Goal: Navigation & Orientation: Find specific page/section

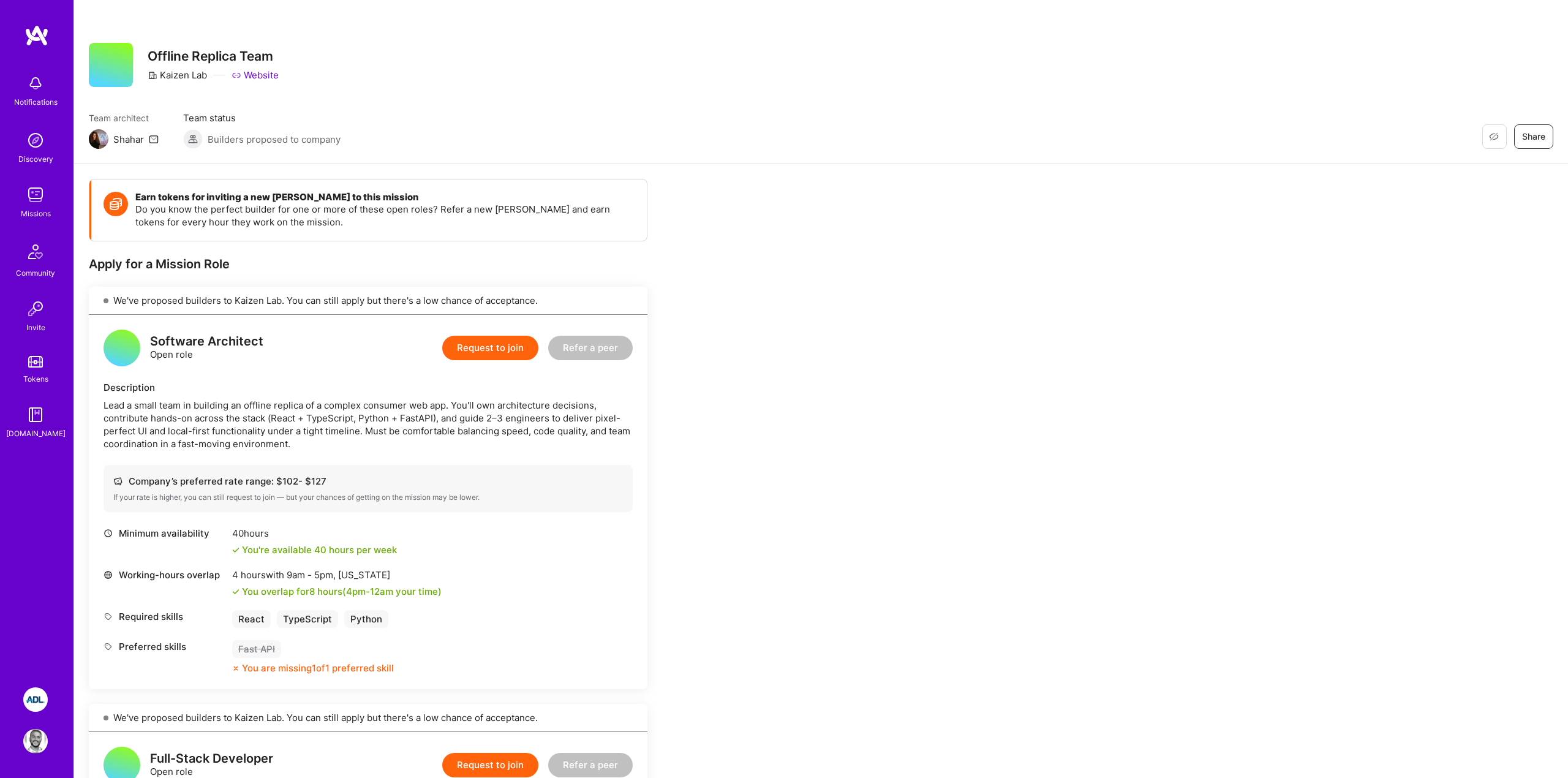
scroll to position [1, 0]
click at [419, 83] on div "Restore Not Interested Share Offline Replica Team Kaizen Lab Website" at bounding box center [821, 64] width 1465 height 44
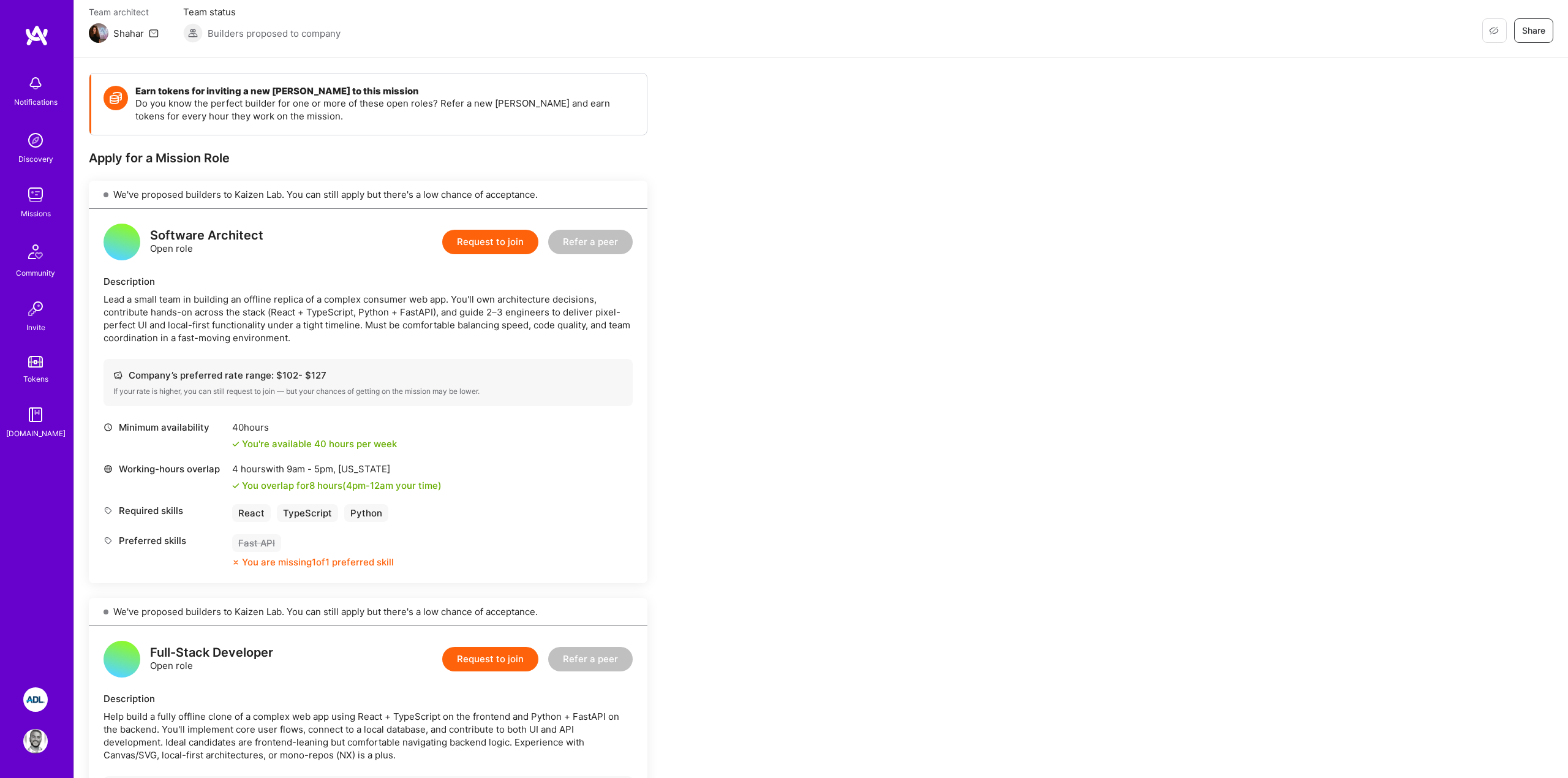
scroll to position [110, 0]
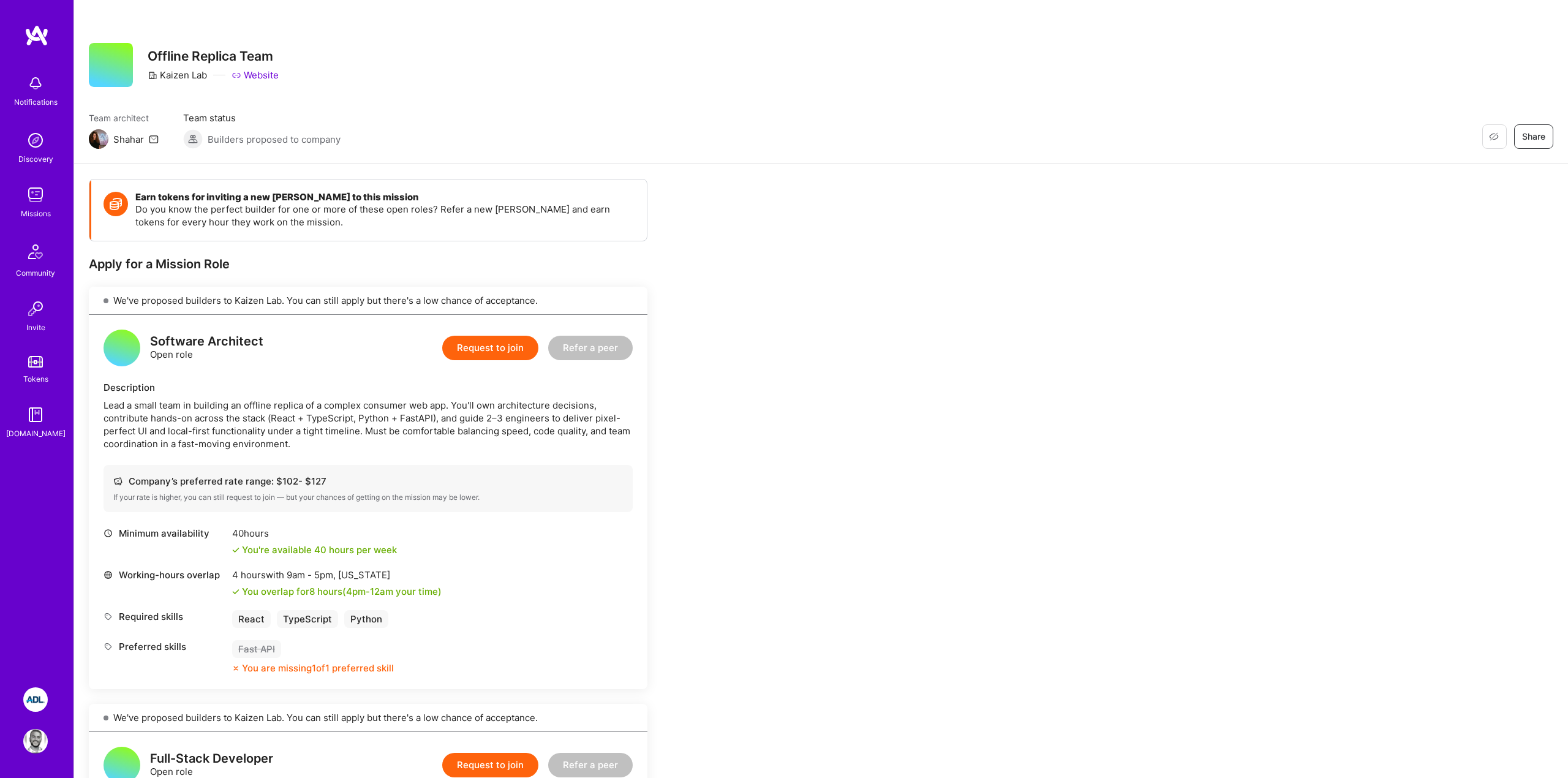
scroll to position [110, 0]
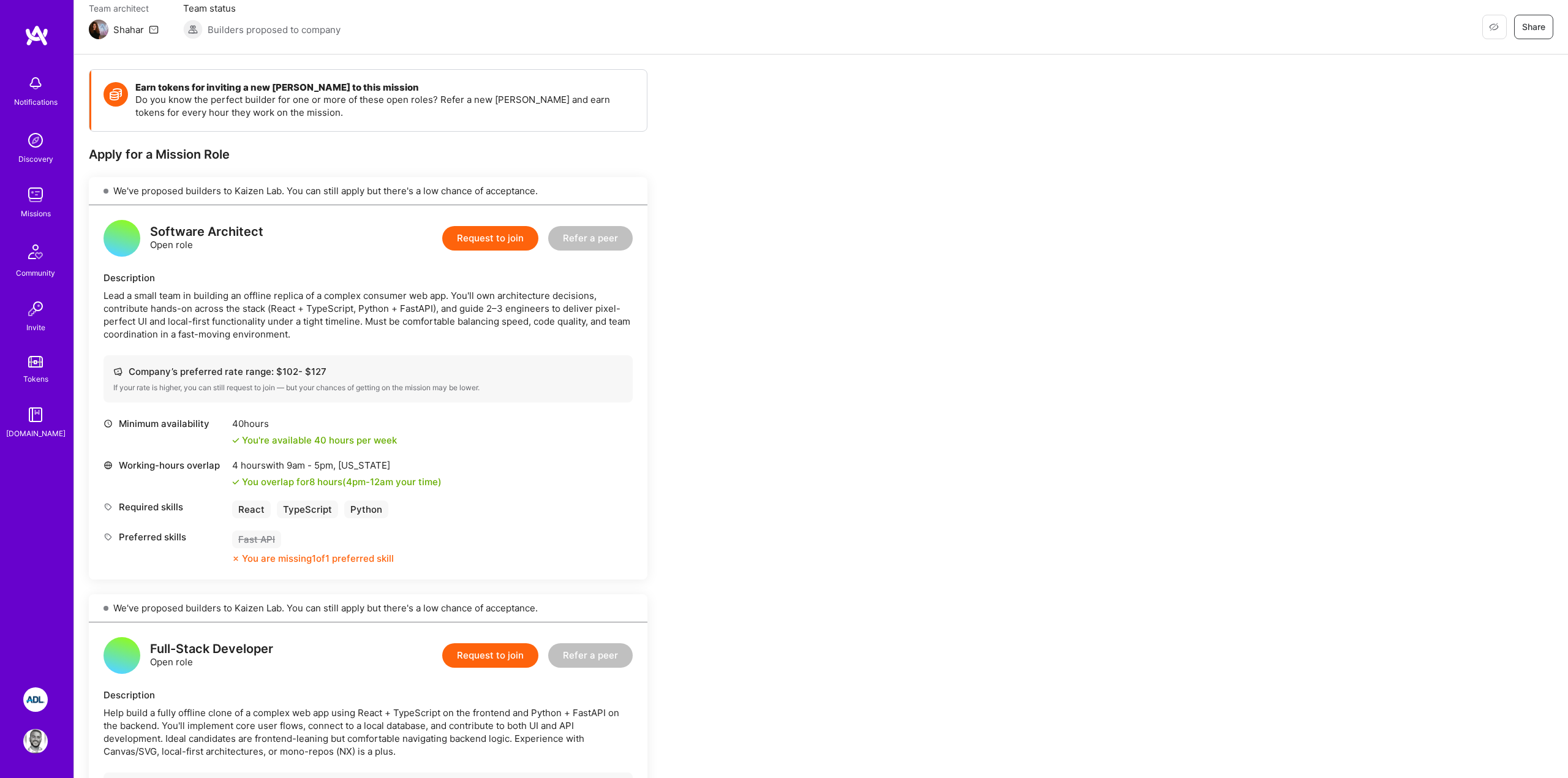
click at [35, 32] on img at bounding box center [37, 35] width 24 height 22
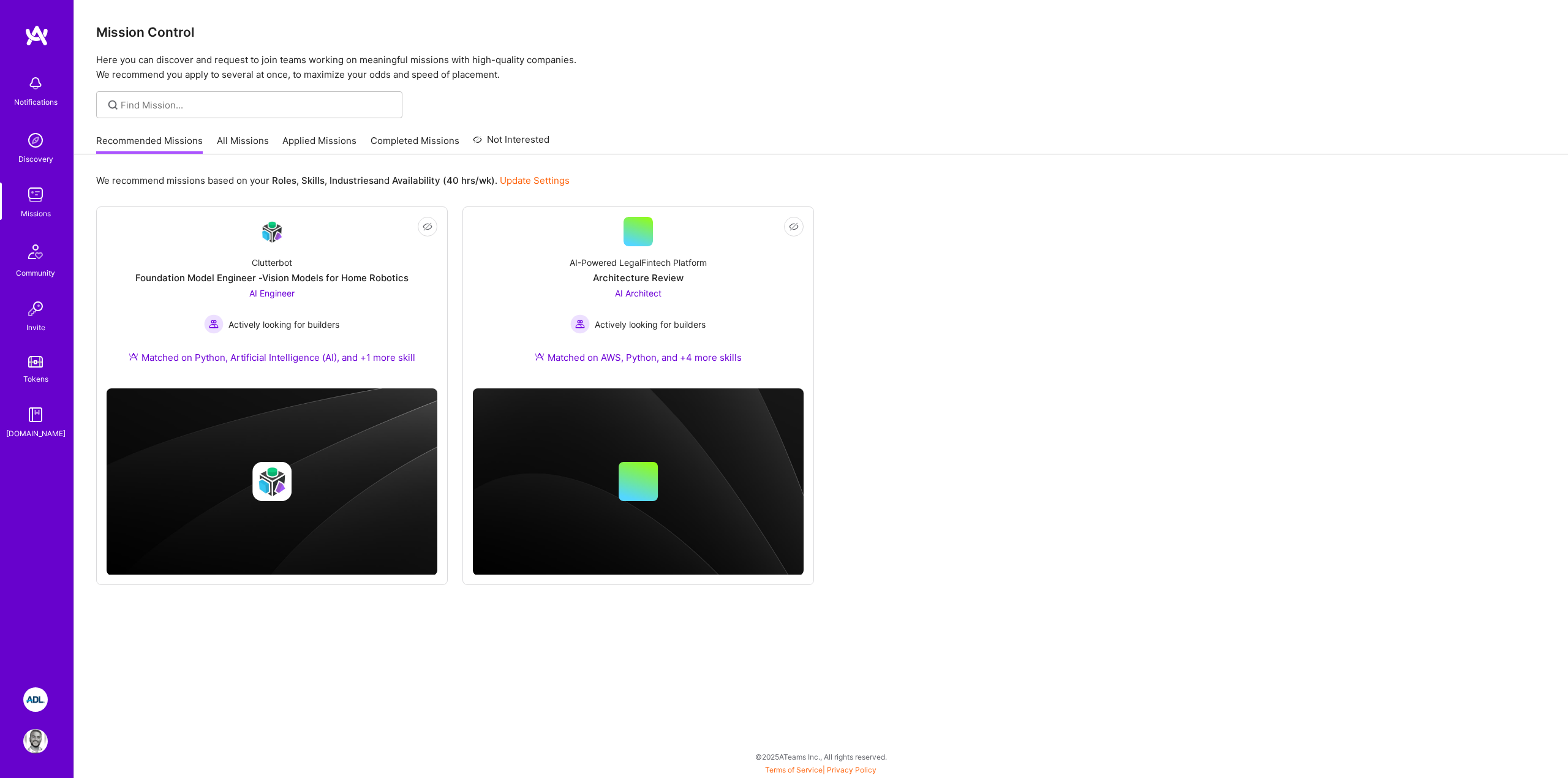
click at [32, 705] on img at bounding box center [35, 699] width 24 height 24
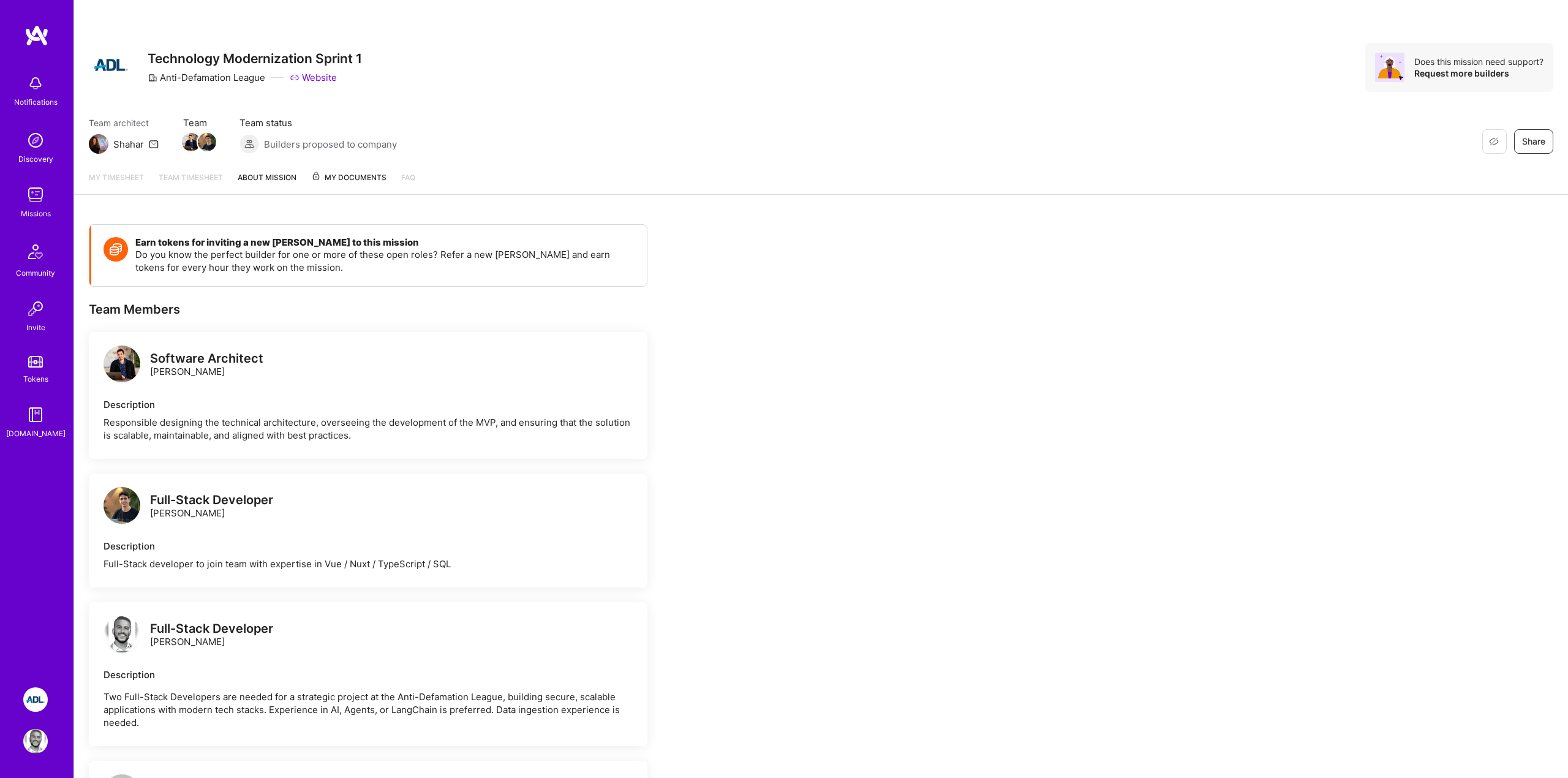
click at [548, 194] on div "My timesheet Team timesheet About Mission My Documents FAQ" at bounding box center [821, 177] width 1494 height 34
